Goal: Find specific page/section: Find specific page/section

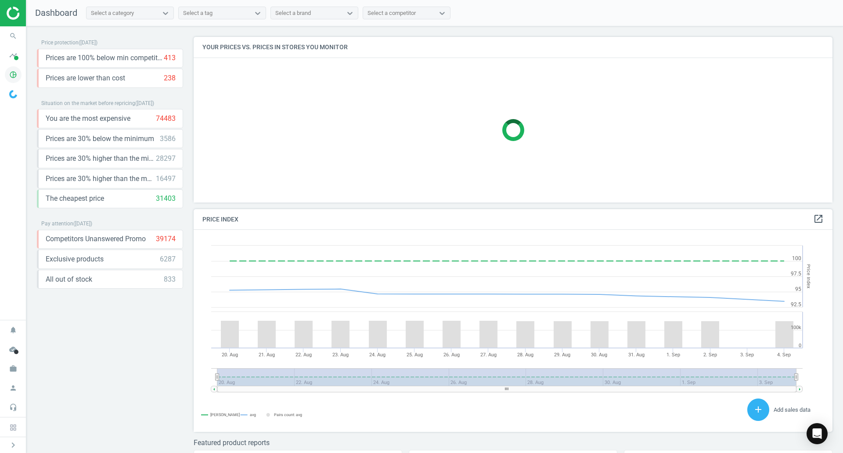
scroll to position [216, 646]
click at [16, 72] on icon "pie_chart_outlined" at bounding box center [13, 74] width 17 height 17
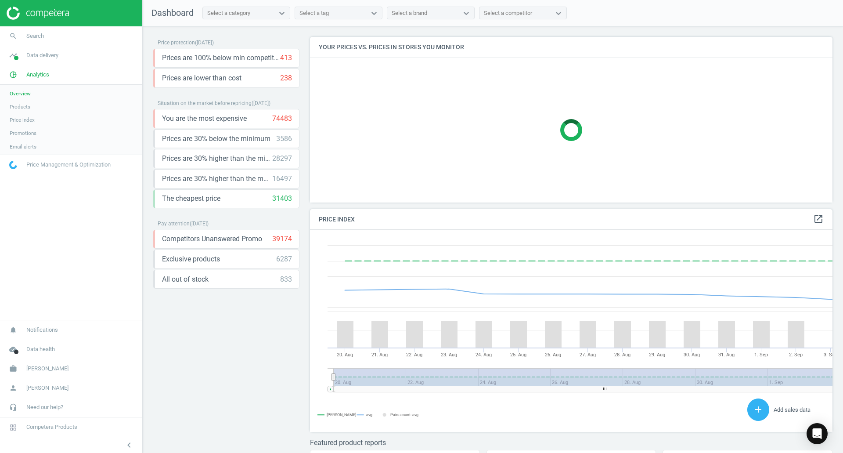
scroll to position [216, 529]
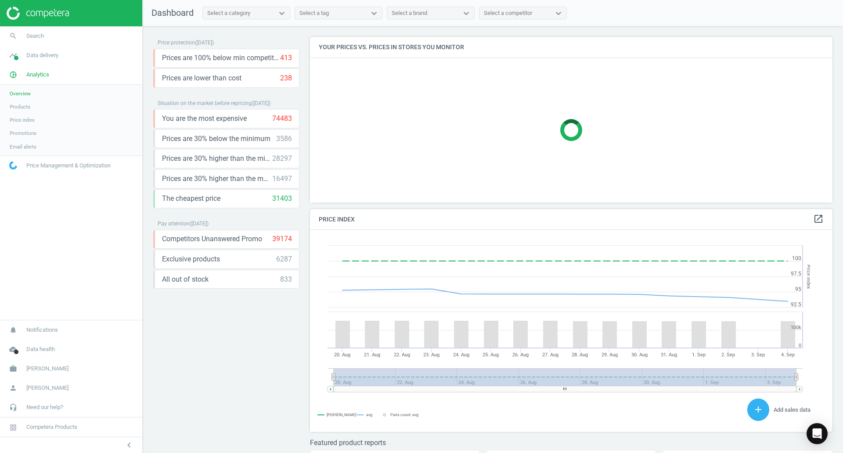
click at [22, 105] on span "Products" at bounding box center [20, 106] width 21 height 7
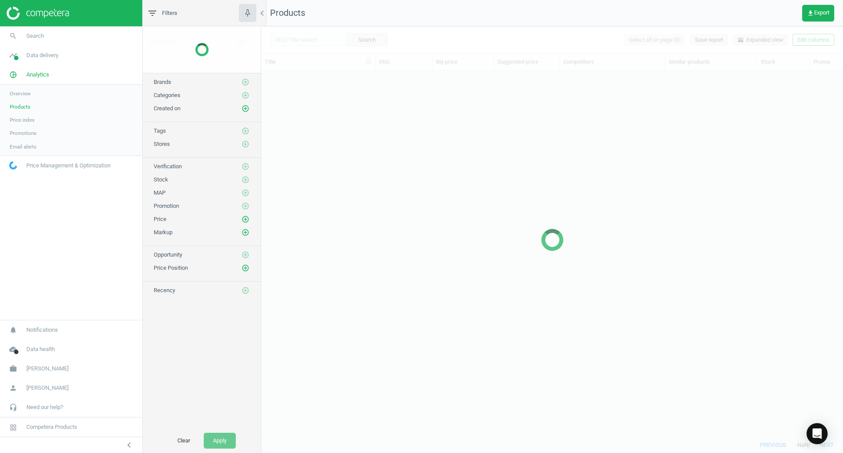
scroll to position [352, 575]
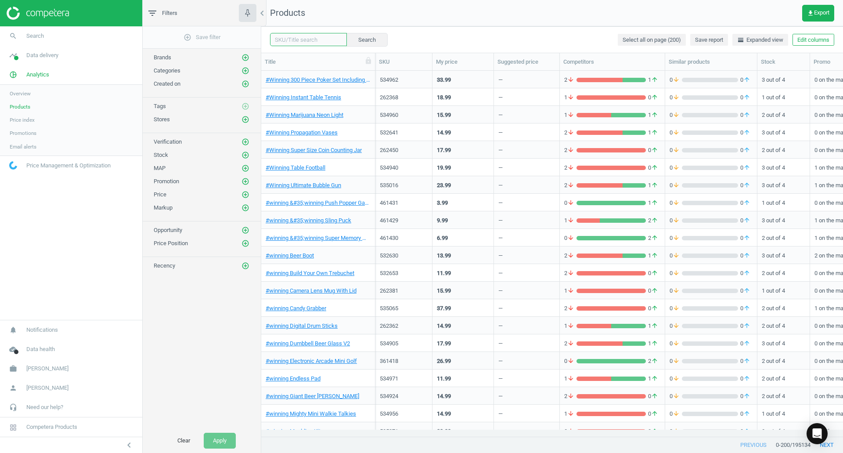
click at [315, 40] on input "text" at bounding box center [308, 39] width 77 height 13
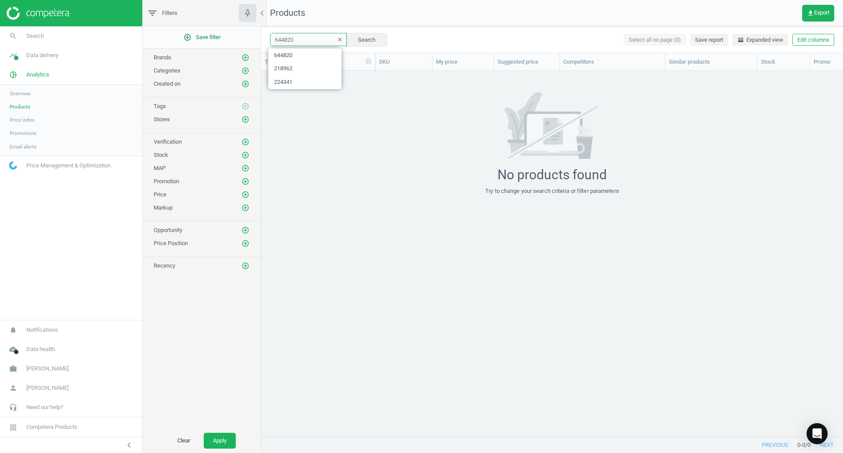
drag, startPoint x: 308, startPoint y: 38, endPoint x: 220, endPoint y: 42, distance: 87.9
click at [220, 42] on div "filter_list Filters chevron_left add_circle_outline Save filter Brands add_circ…" at bounding box center [493, 226] width 700 height 453
click at [289, 38] on input "611421" at bounding box center [308, 39] width 77 height 13
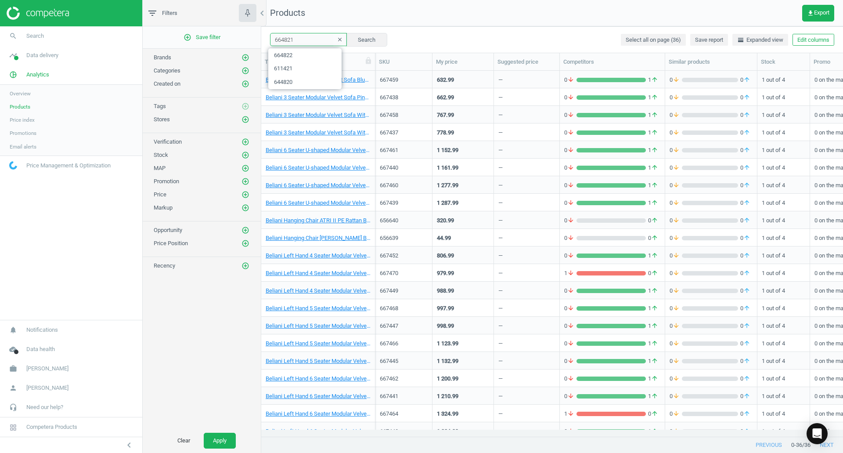
type input "664821"
